Goal: Check status: Check status

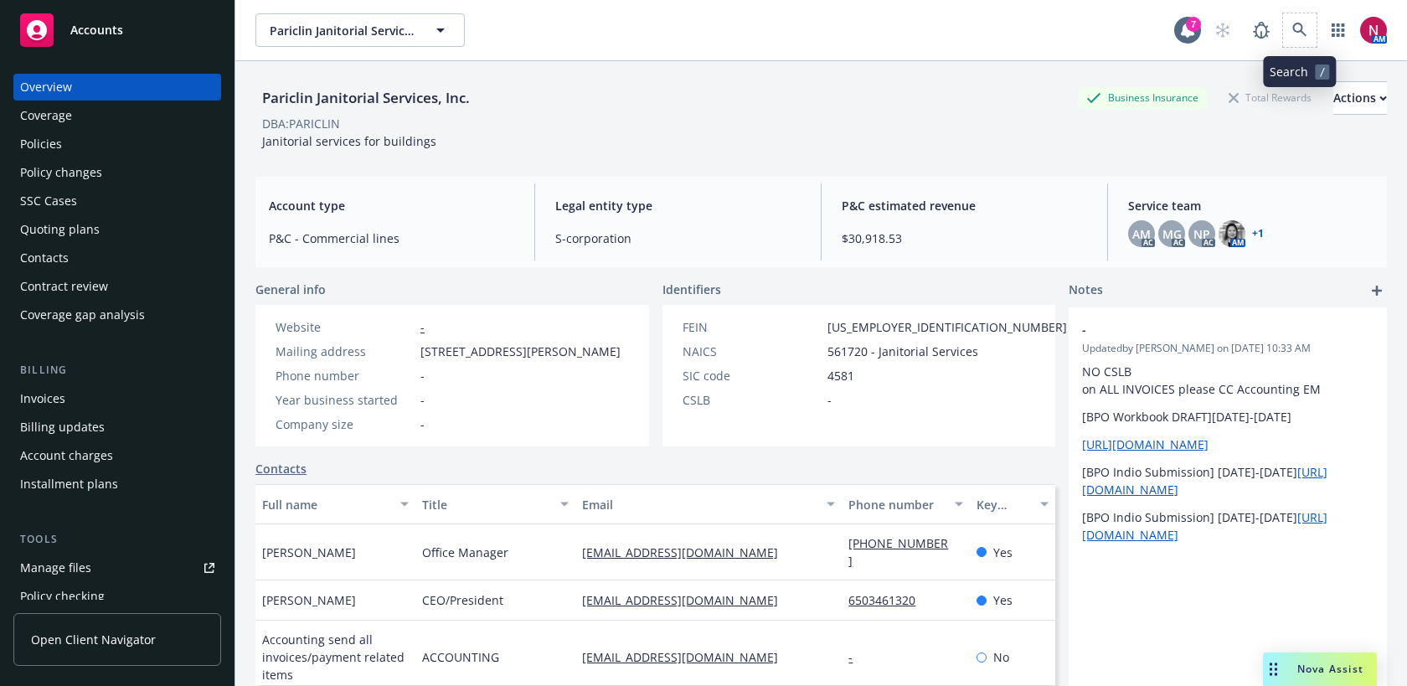
click at [1284, 21] on span at bounding box center [1300, 30] width 34 height 34
click at [1306, 33] on icon at bounding box center [1300, 30] width 15 height 15
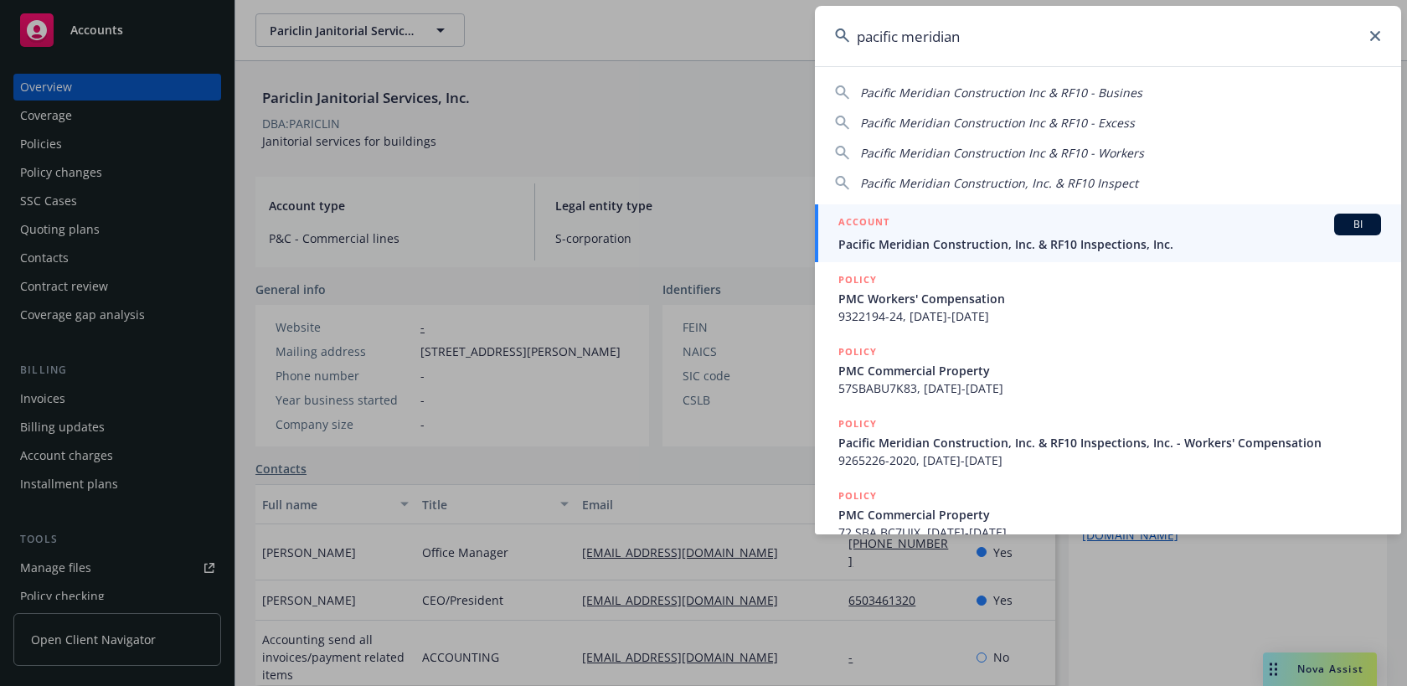
type input "pacific meridian"
click at [951, 255] on link "ACCOUNT BI Pacific Meridian Construction, Inc. & RF10 Inspections, Inc." at bounding box center [1108, 233] width 586 height 58
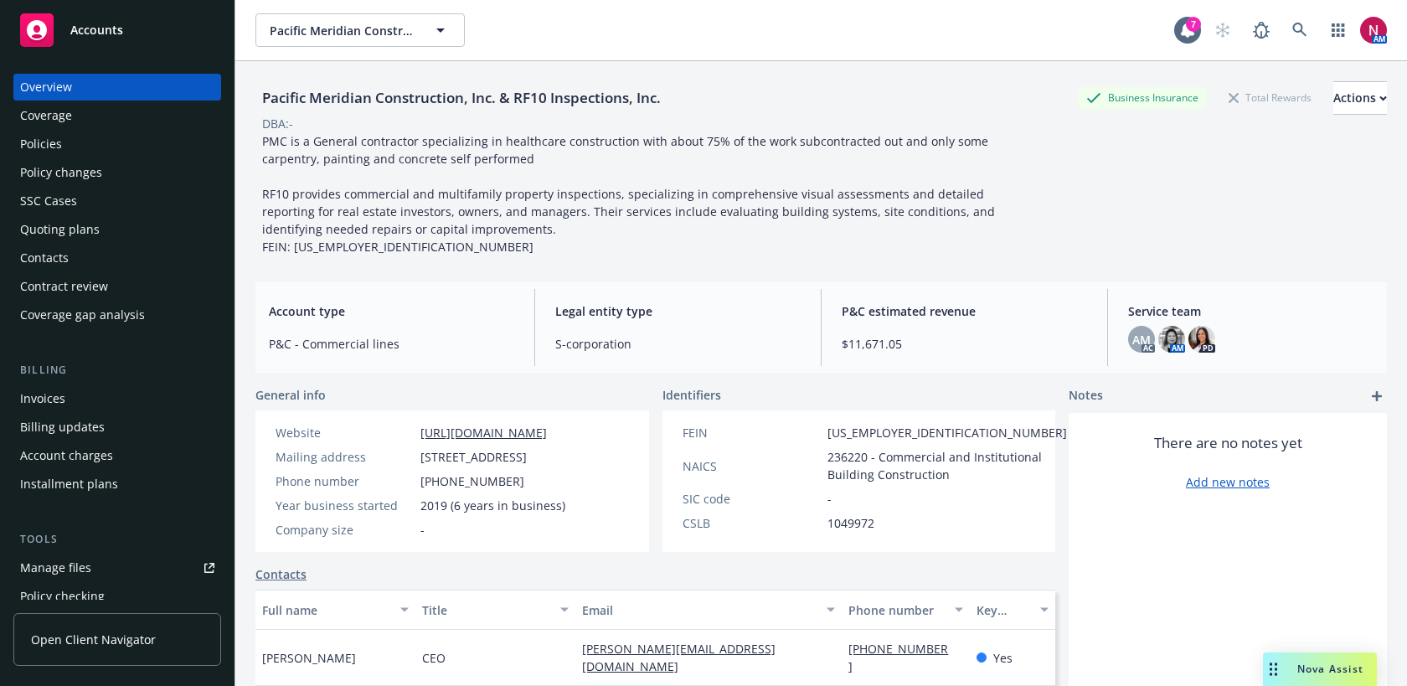
click at [88, 141] on div "Policies" at bounding box center [117, 144] width 194 height 27
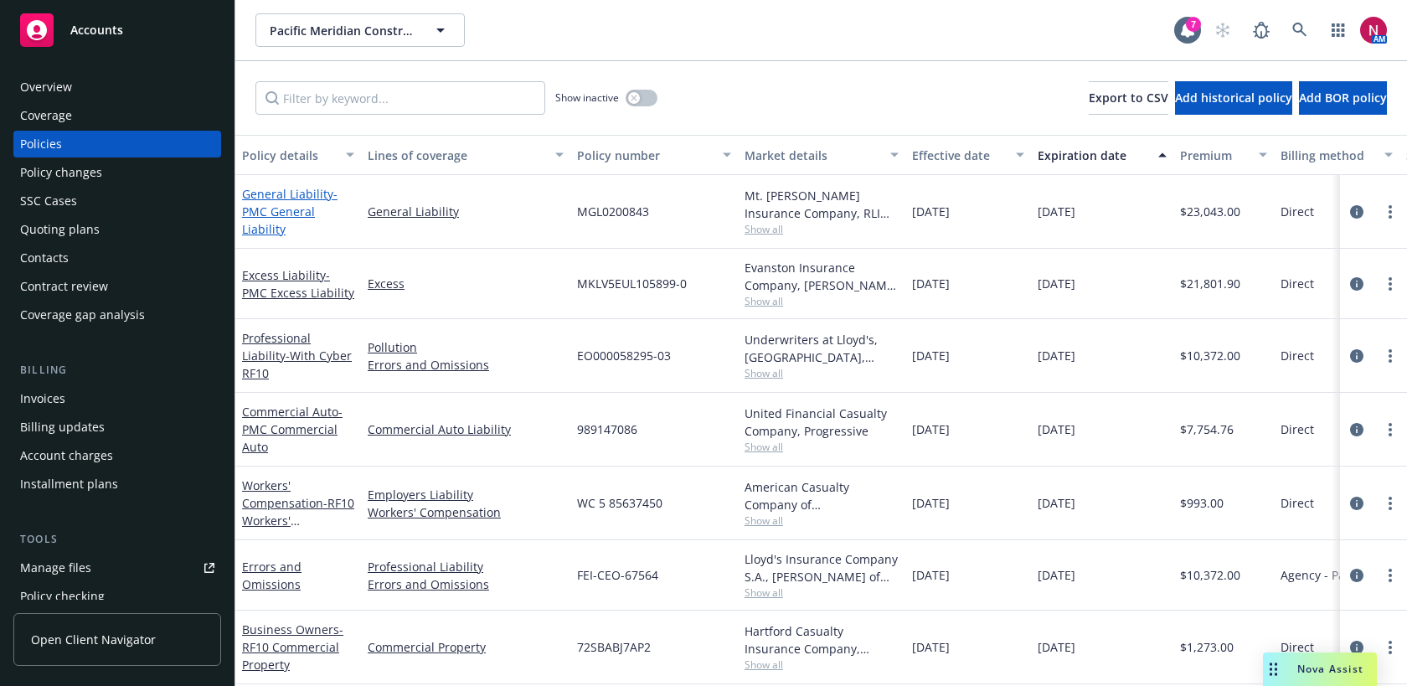
click at [276, 218] on span "- PMC General Liability" at bounding box center [289, 211] width 95 height 51
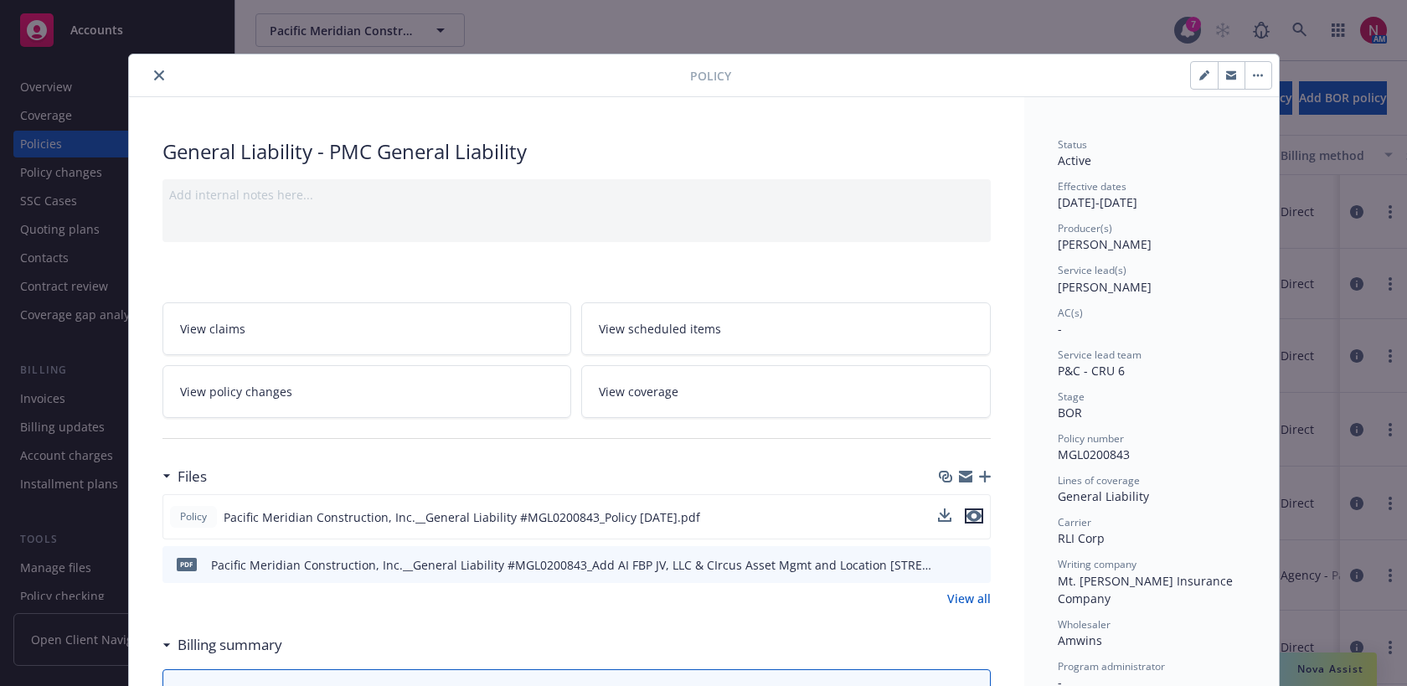
click at [977, 519] on icon "preview file" at bounding box center [974, 516] width 15 height 12
click at [160, 77] on icon "close" at bounding box center [159, 75] width 10 height 10
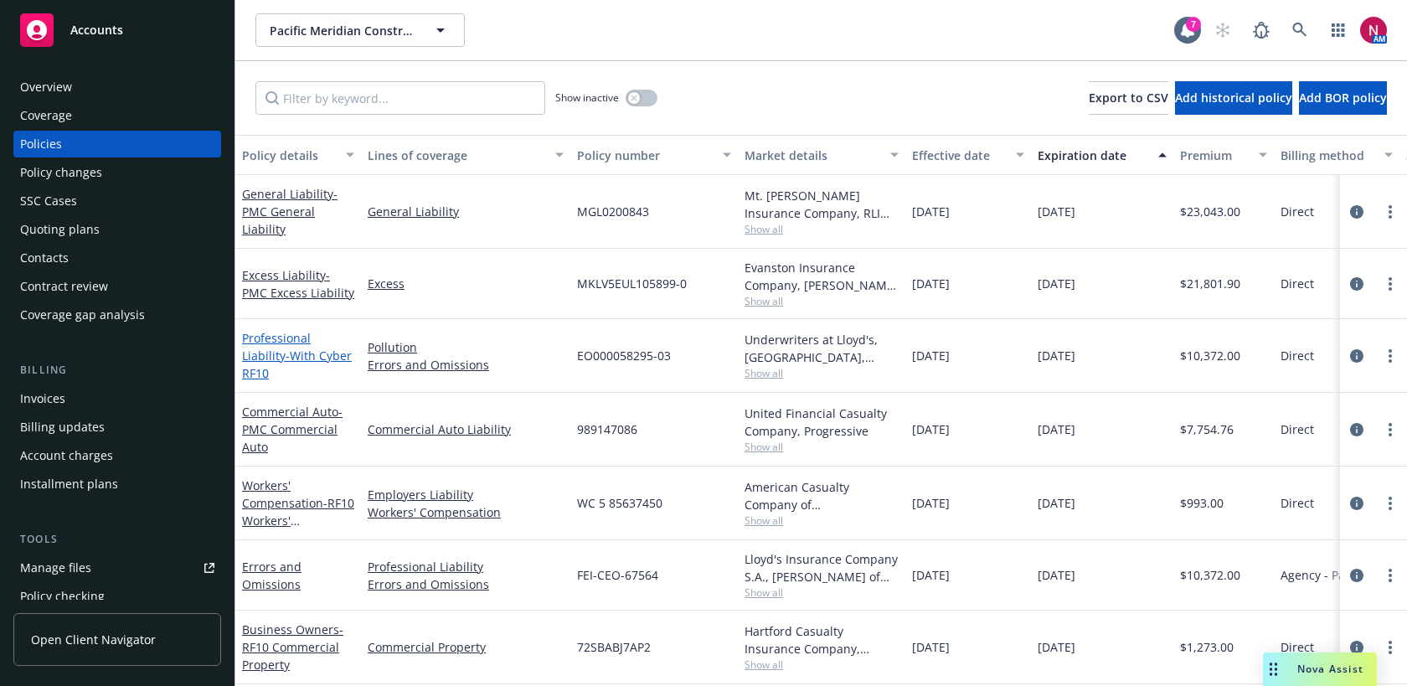
click at [280, 343] on link "Professional Liability - With Cyber RF10" at bounding box center [297, 355] width 110 height 51
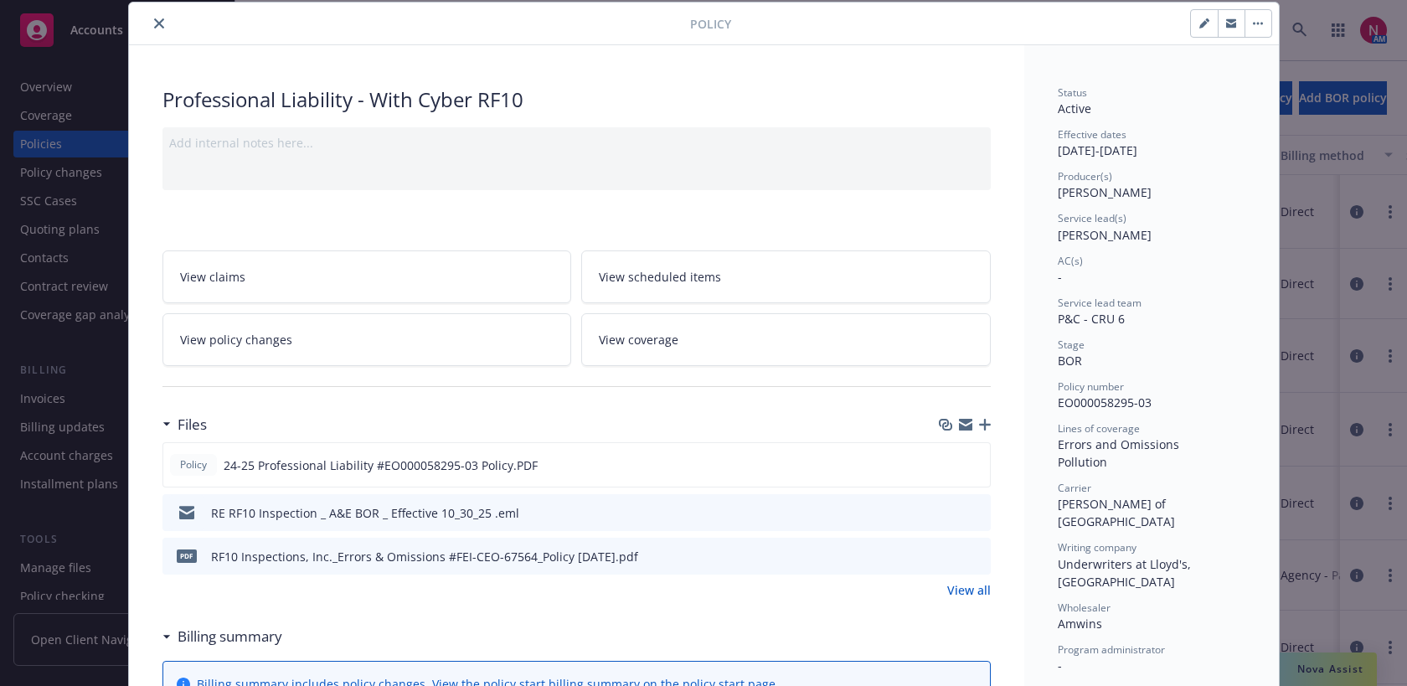
scroll to position [55, 0]
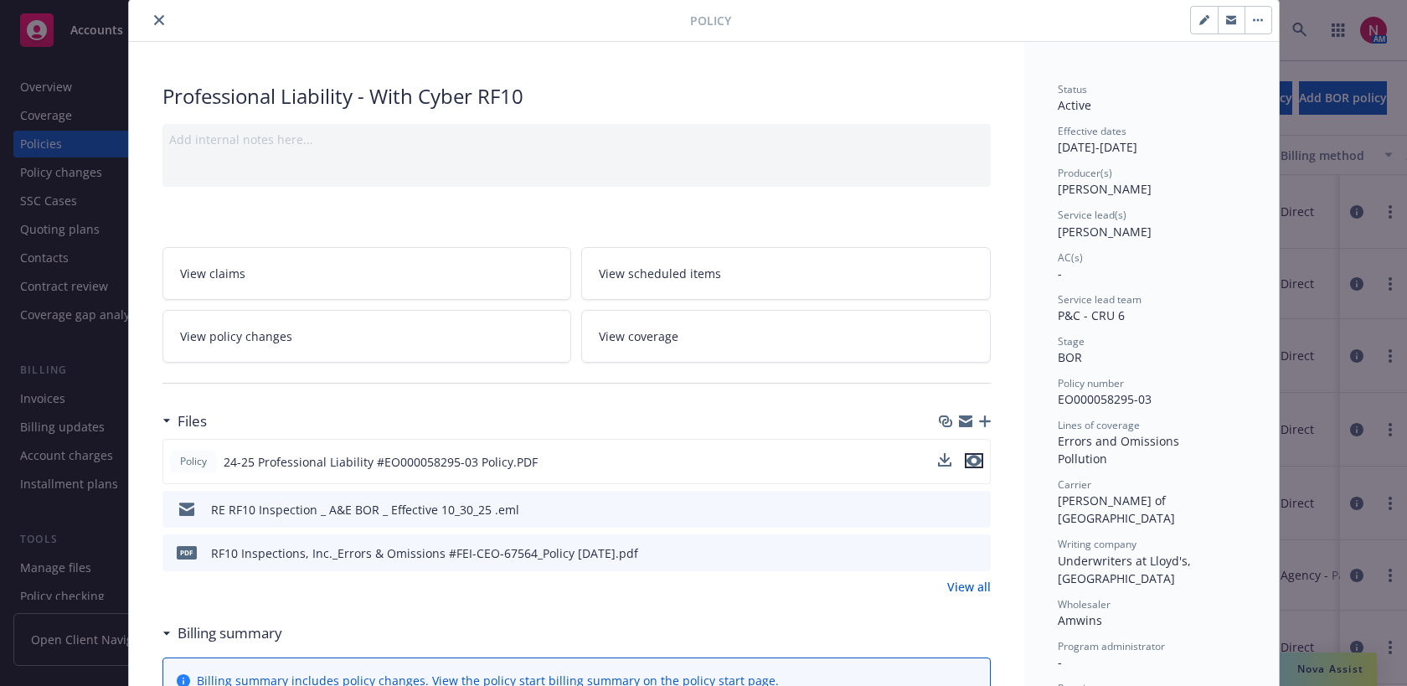
click at [979, 457] on icon "preview file" at bounding box center [974, 461] width 15 height 12
click at [156, 18] on icon "close" at bounding box center [159, 20] width 10 height 10
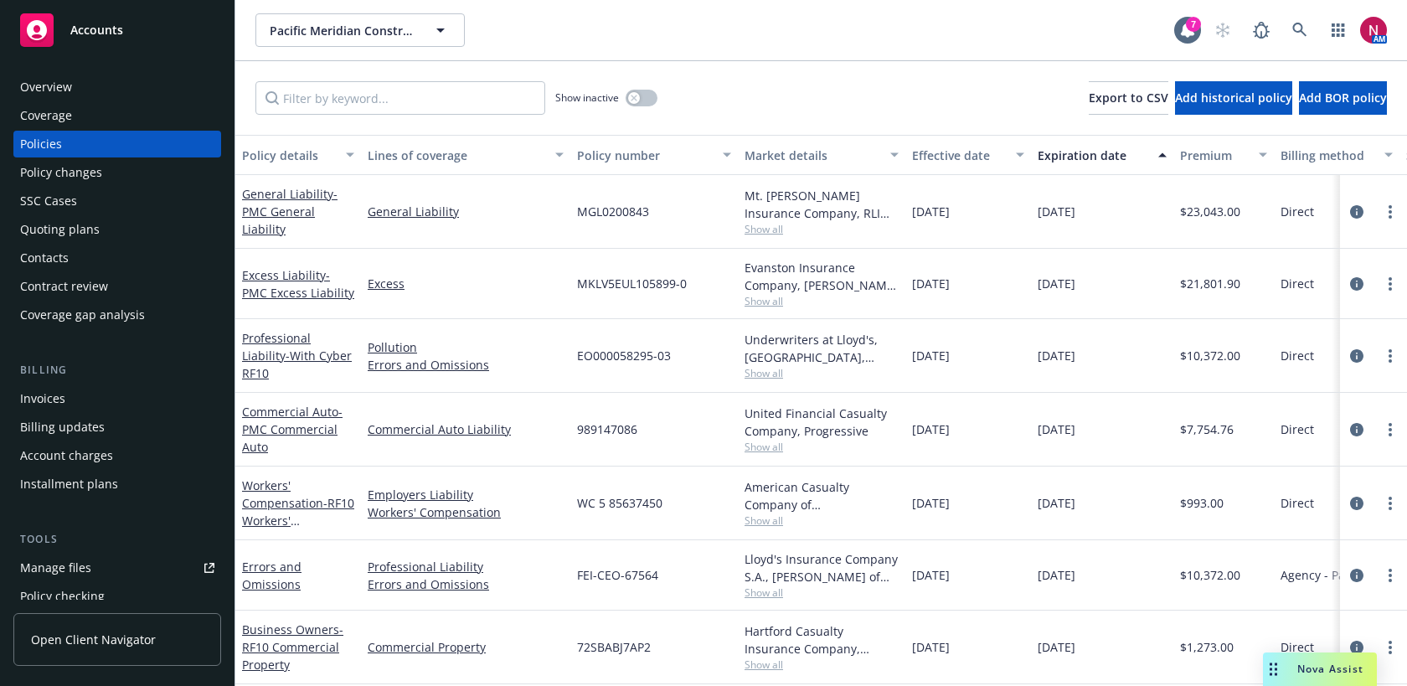
click at [80, 226] on div "Quoting plans" at bounding box center [60, 229] width 80 height 27
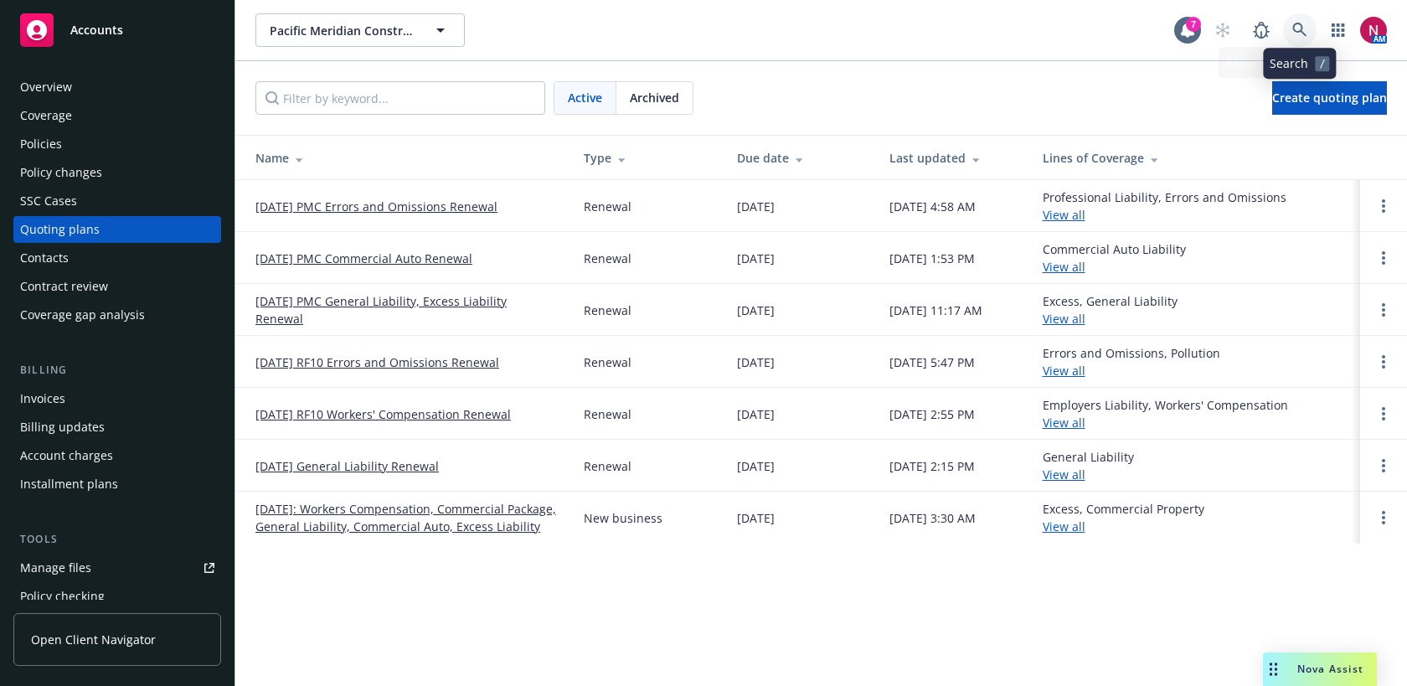
click at [1297, 23] on icon at bounding box center [1300, 30] width 15 height 15
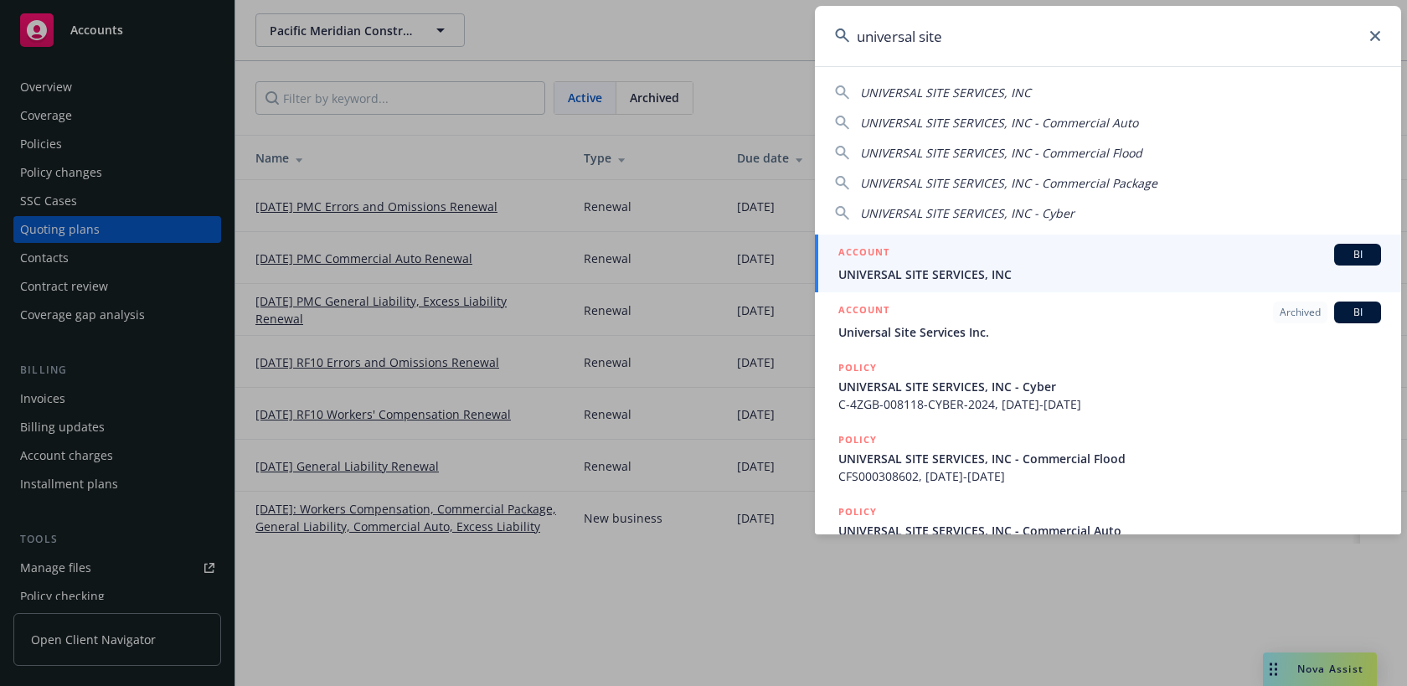
type input "universal site"
click at [1154, 246] on div "ACCOUNT BI" at bounding box center [1110, 255] width 543 height 22
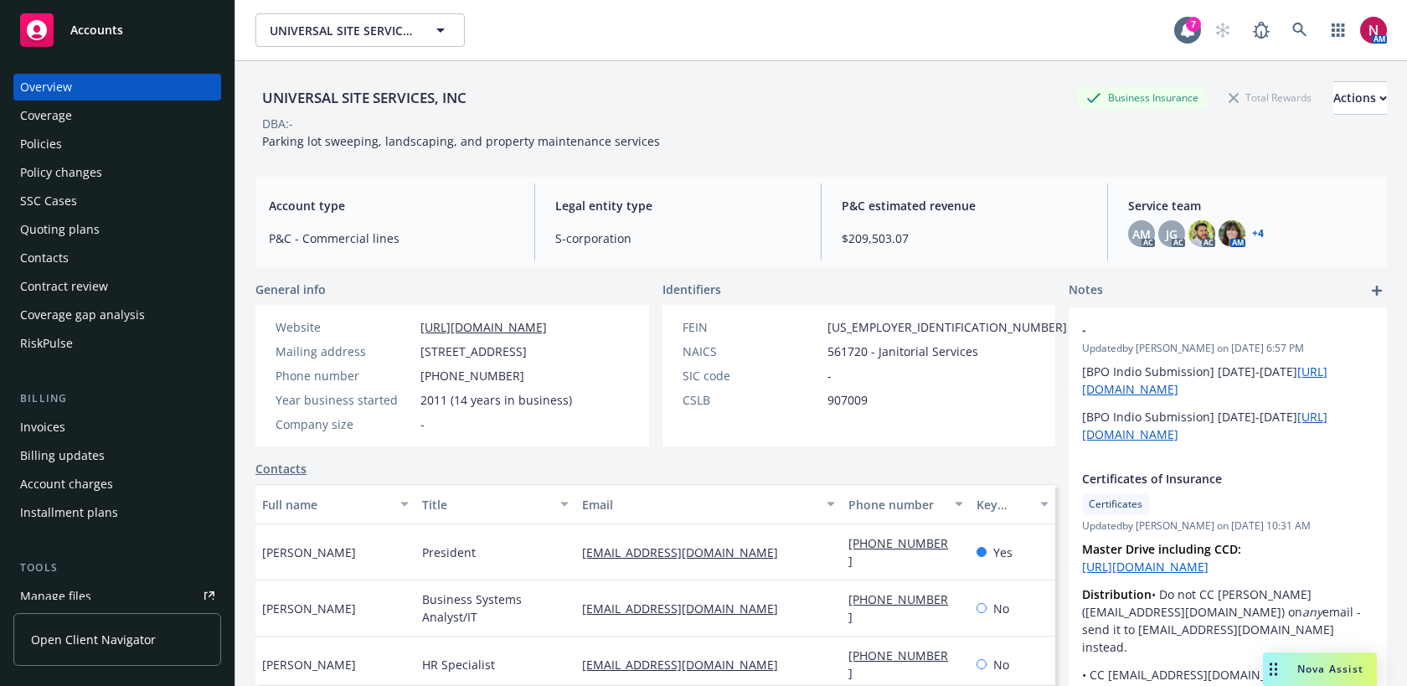
click at [119, 235] on div "Quoting plans" at bounding box center [117, 229] width 194 height 27
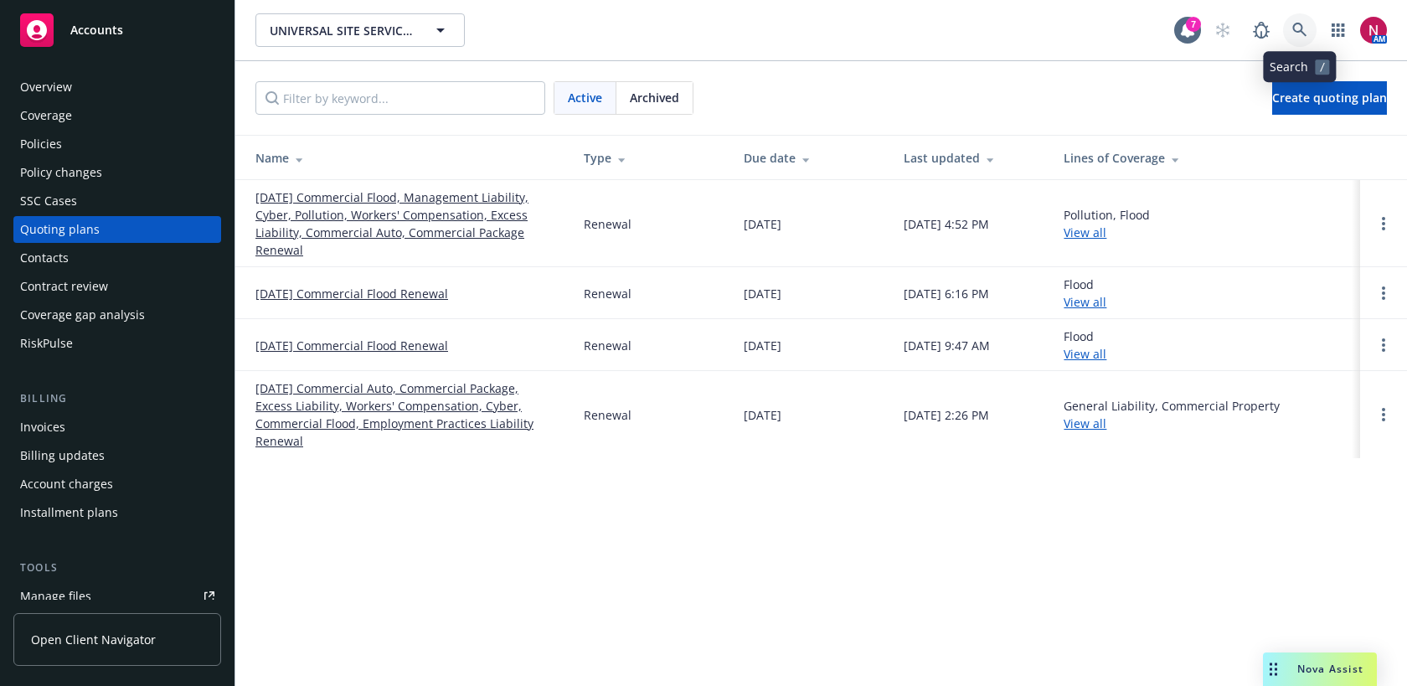
click at [1303, 29] on icon at bounding box center [1300, 30] width 15 height 15
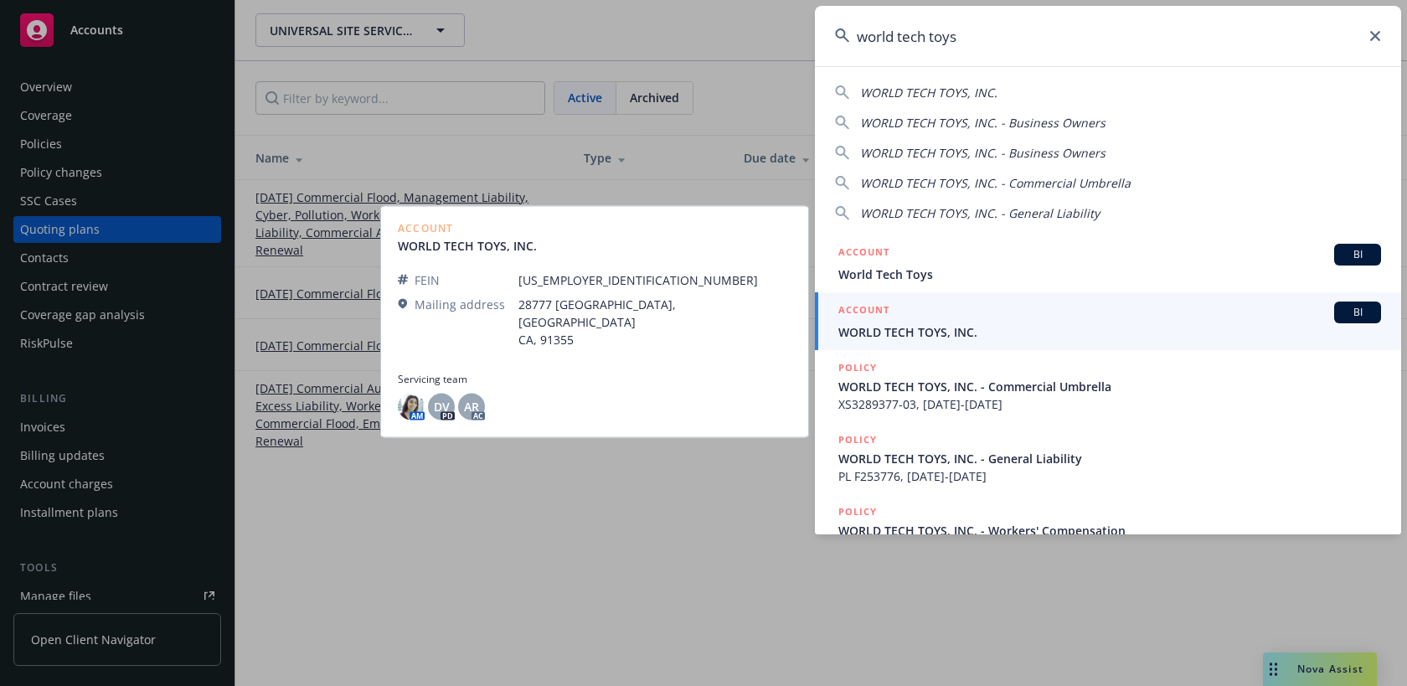
type input "world tech toys"
click at [1187, 323] on span "WORLD TECH TOYS, INC." at bounding box center [1110, 332] width 543 height 18
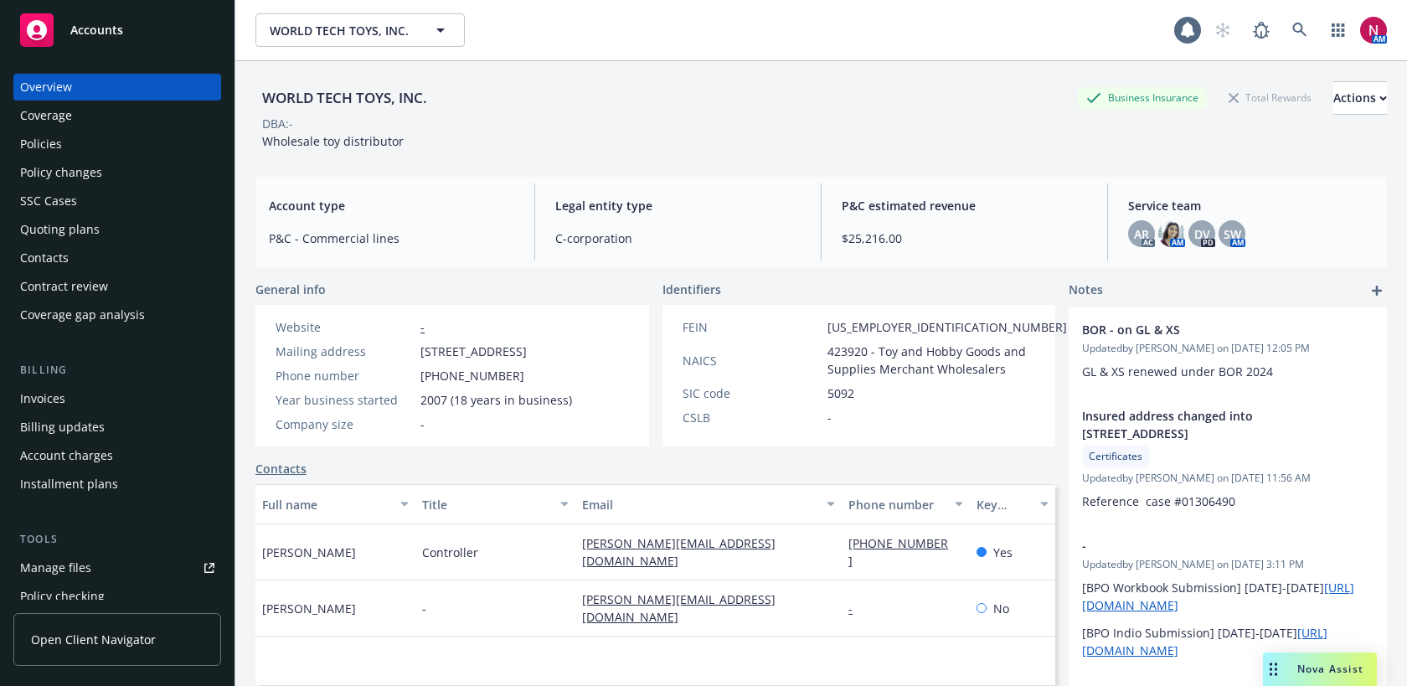
click at [35, 147] on div "Policies" at bounding box center [41, 144] width 42 height 27
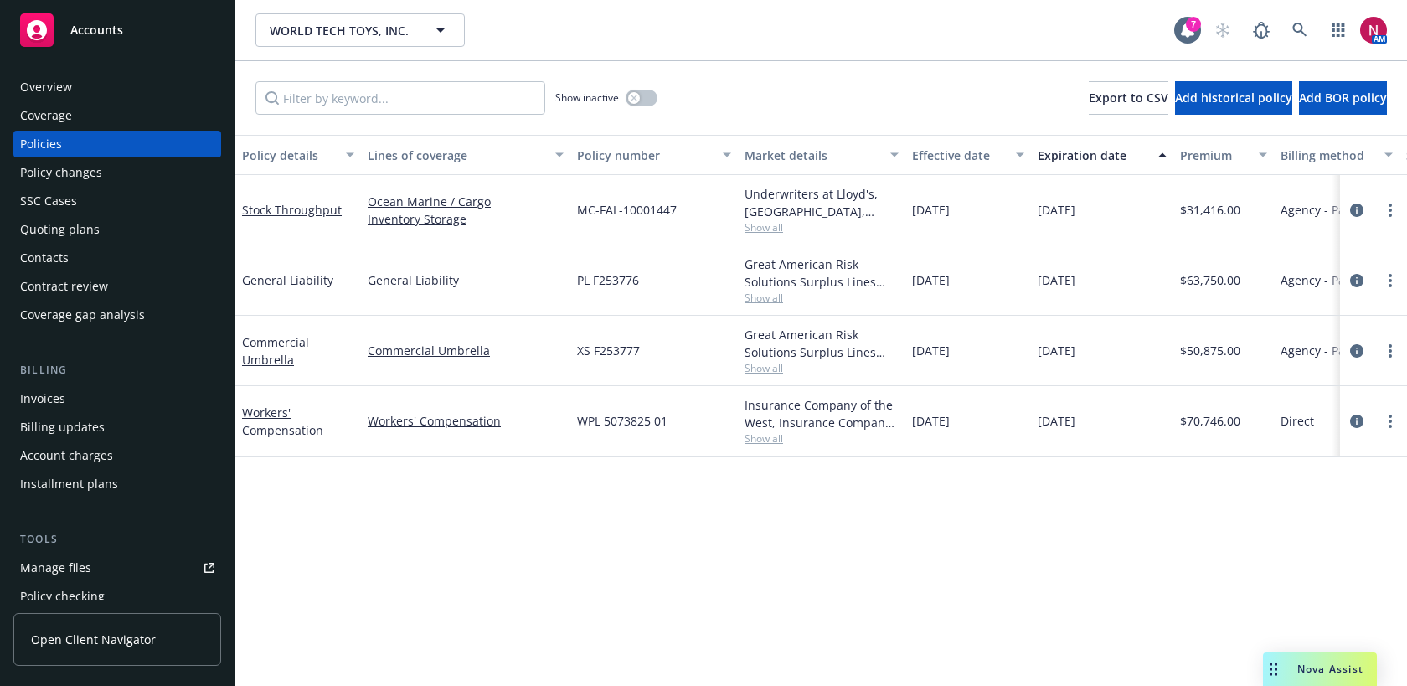
click at [76, 229] on div "Quoting plans" at bounding box center [60, 229] width 80 height 27
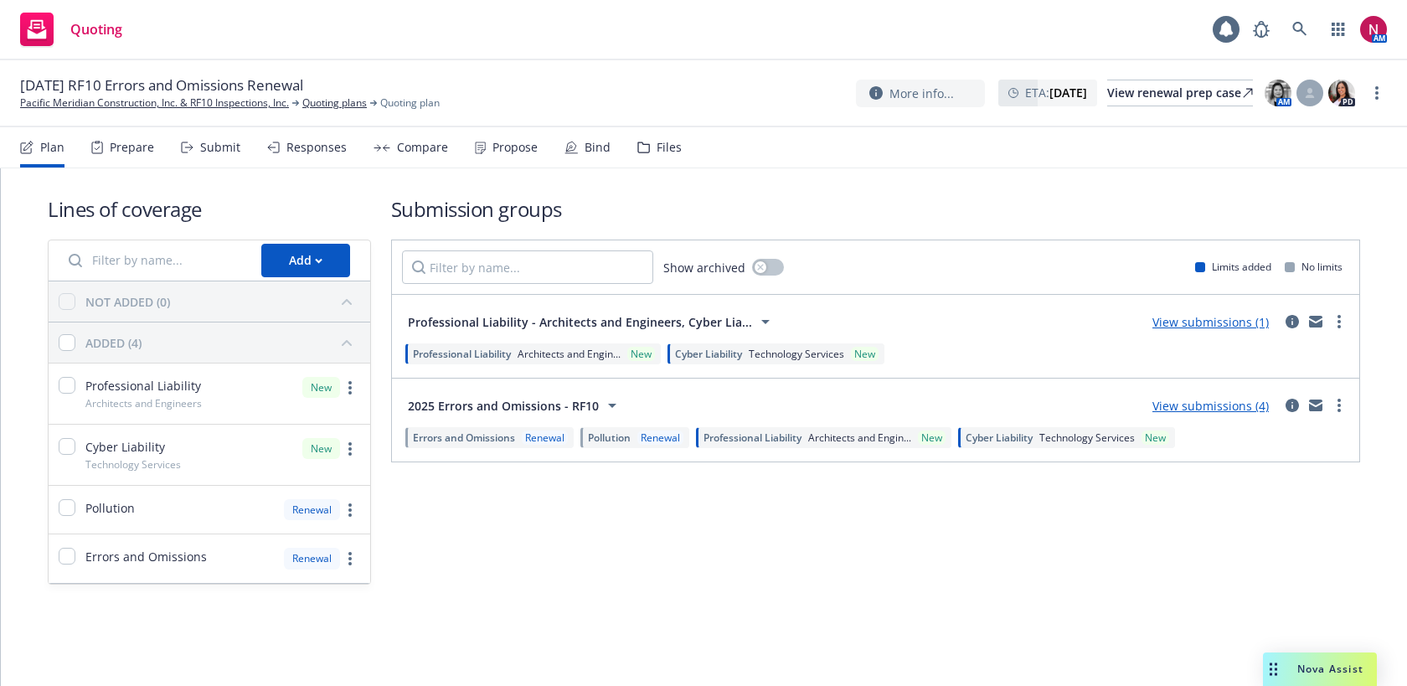
click at [218, 144] on div "Submit" at bounding box center [220, 147] width 40 height 13
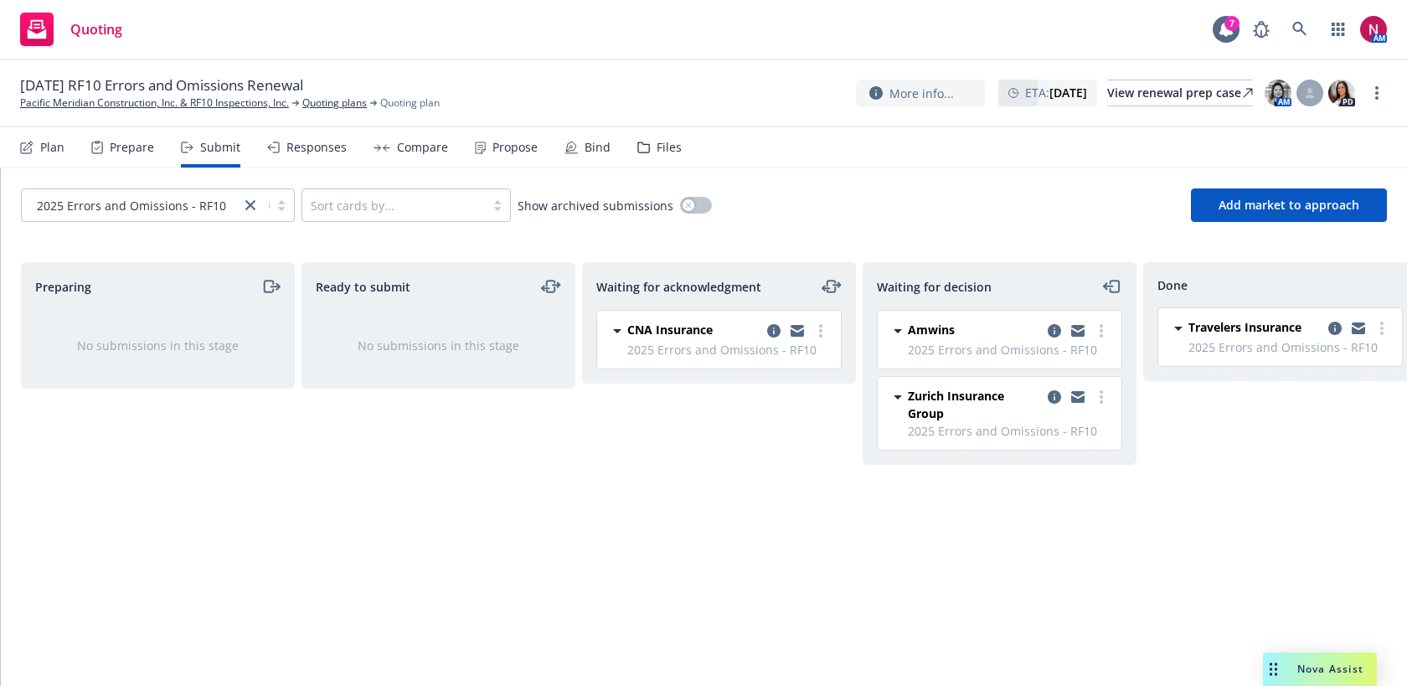
click at [313, 150] on div "Responses" at bounding box center [316, 147] width 60 height 13
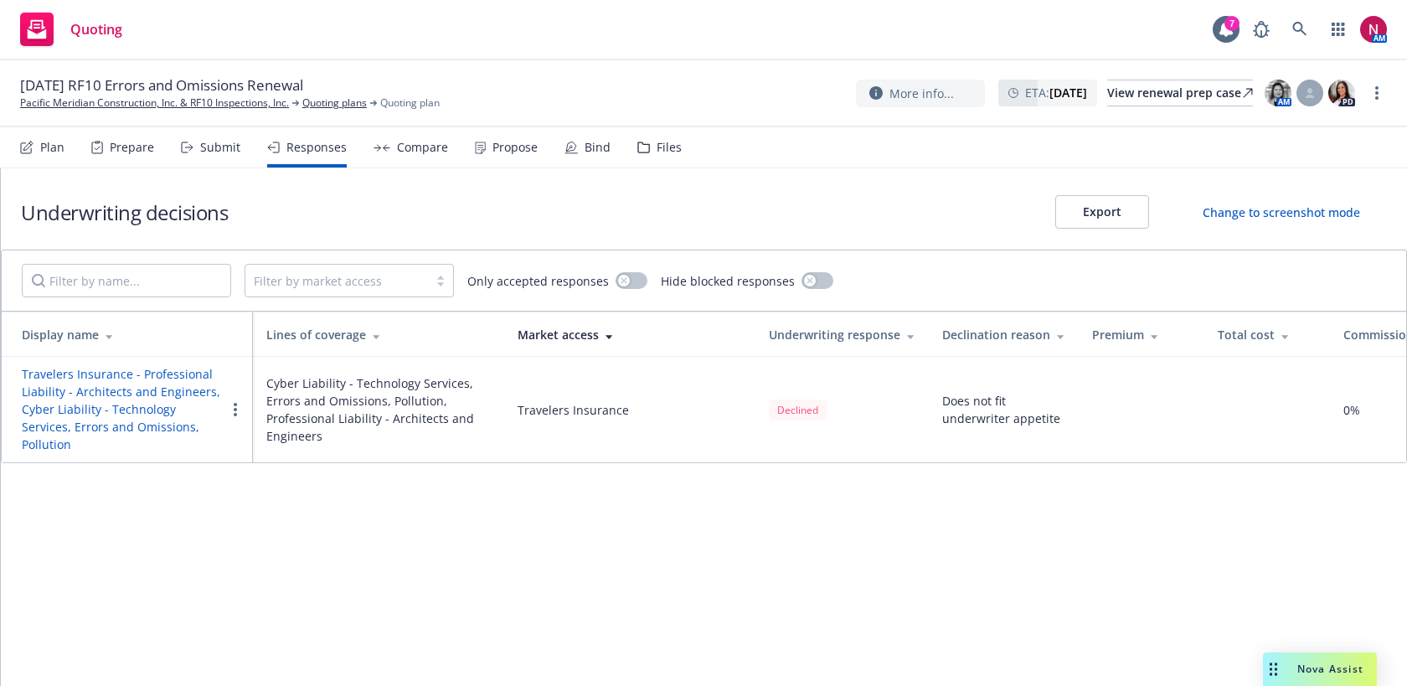
click at [192, 152] on div "Submit" at bounding box center [210, 147] width 59 height 40
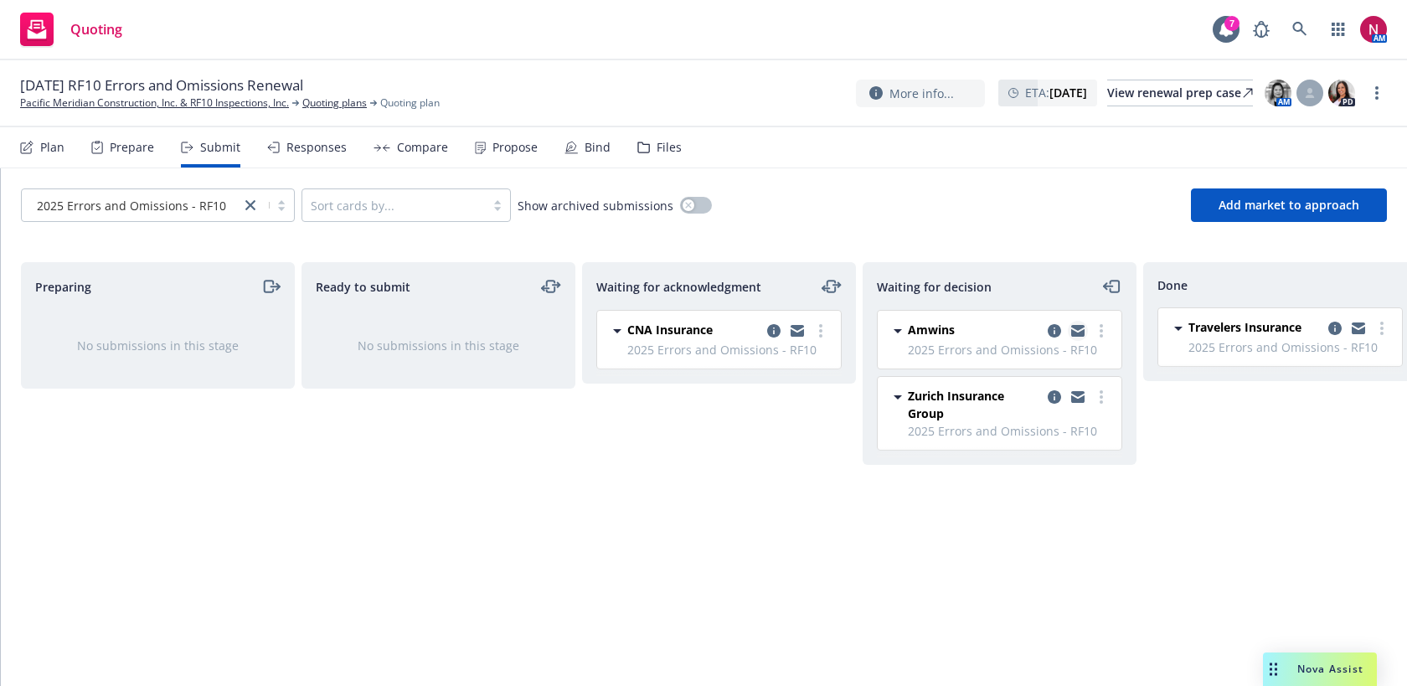
click at [1076, 326] on icon "copy logging email" at bounding box center [1077, 328] width 13 height 6
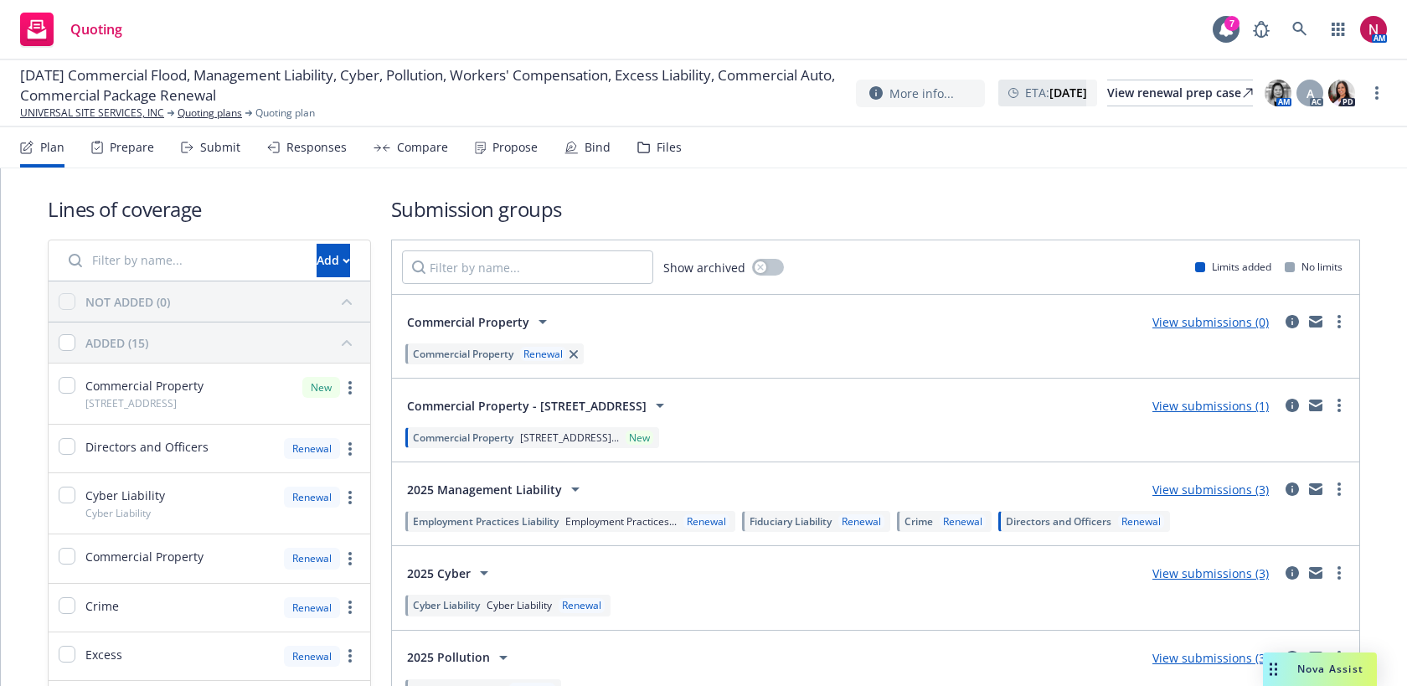
click at [277, 153] on div "Responses" at bounding box center [307, 147] width 80 height 40
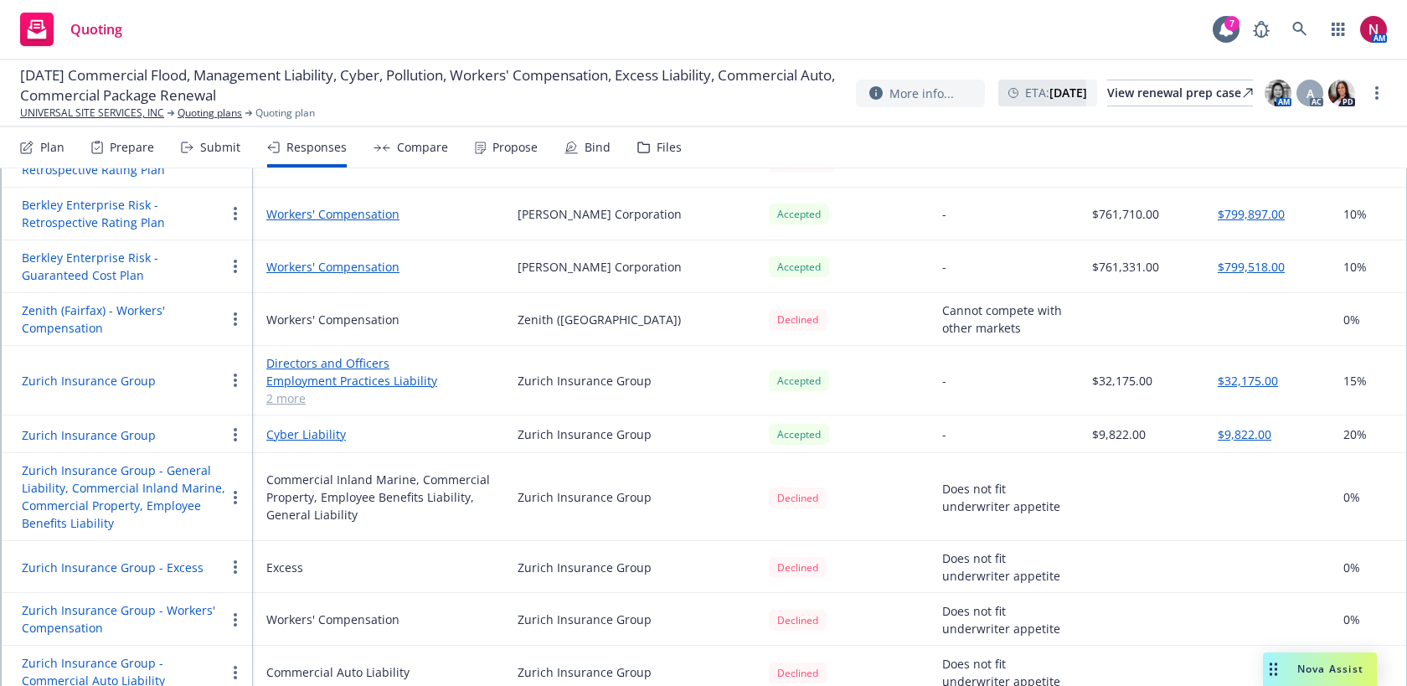
scroll to position [2505, 0]
